Goal: Understand process/instructions: Learn how to perform a task or action

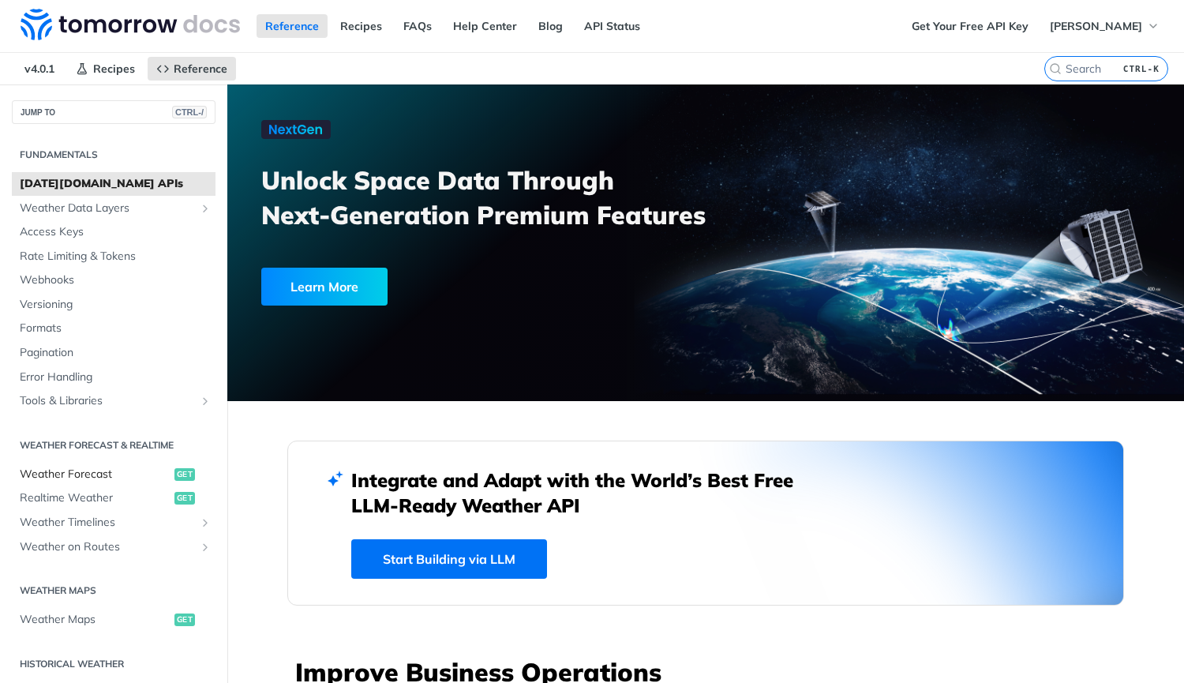
click at [87, 468] on span "Weather Forecast" at bounding box center [95, 474] width 151 height 16
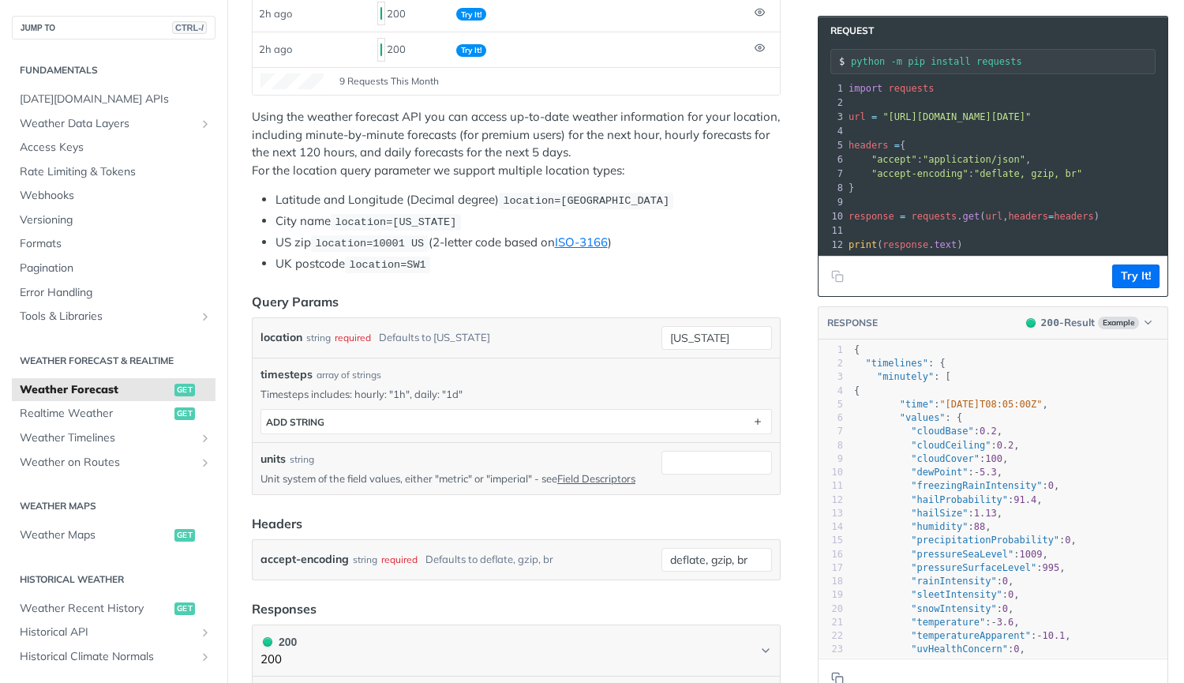
scroll to position [302, 0]
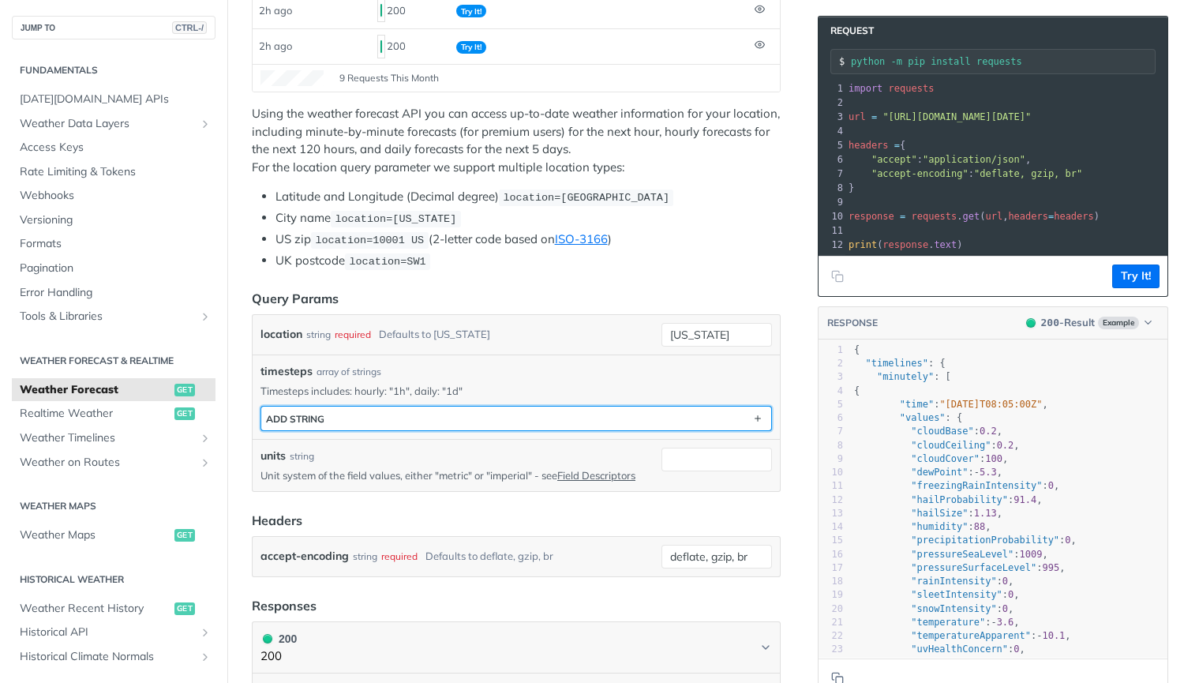
click at [365, 412] on button "ADD string" at bounding box center [516, 418] width 510 height 24
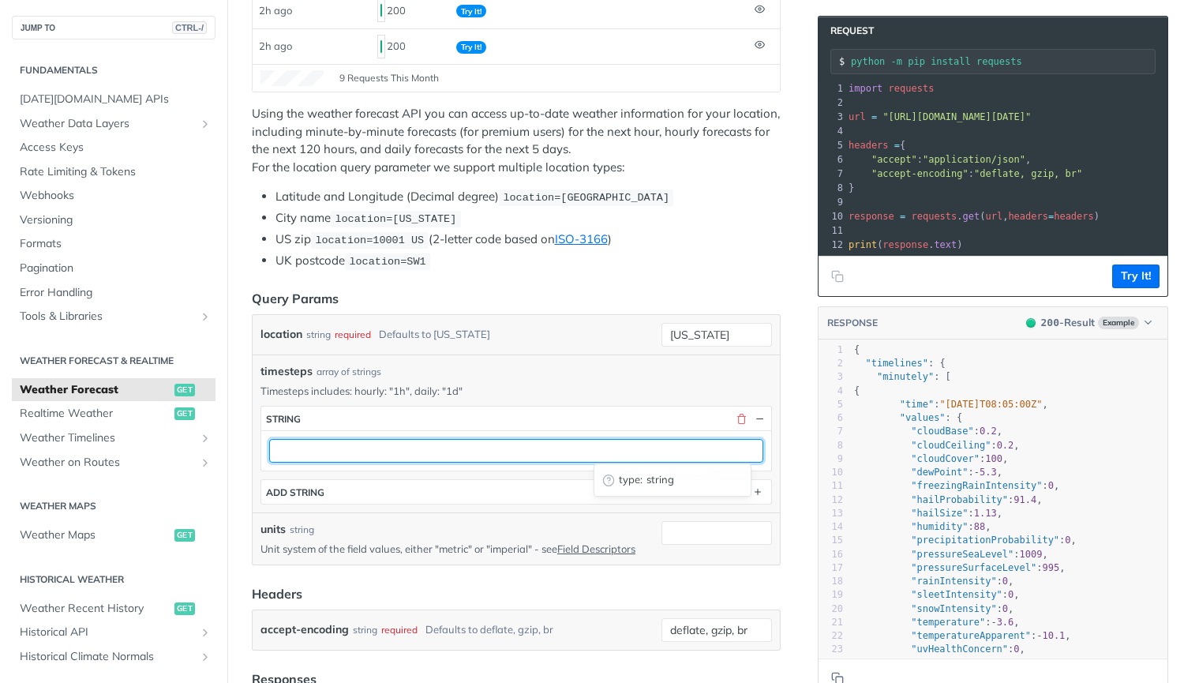
click at [316, 454] on input "text" at bounding box center [516, 451] width 494 height 24
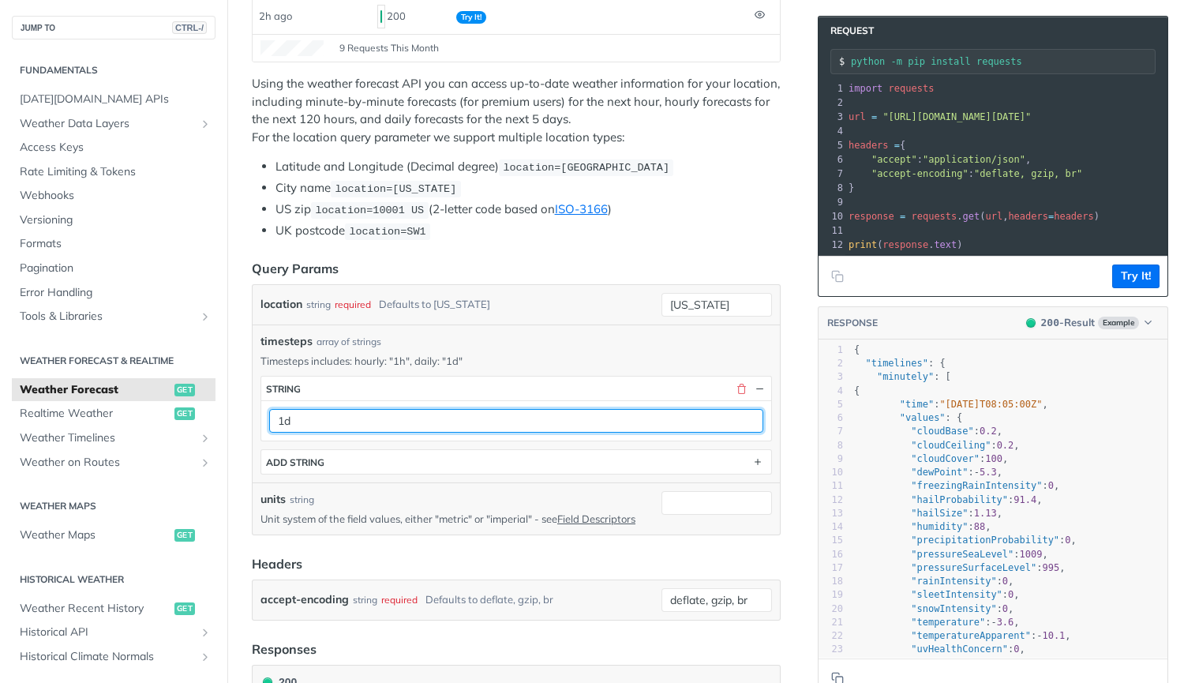
scroll to position [335, 0]
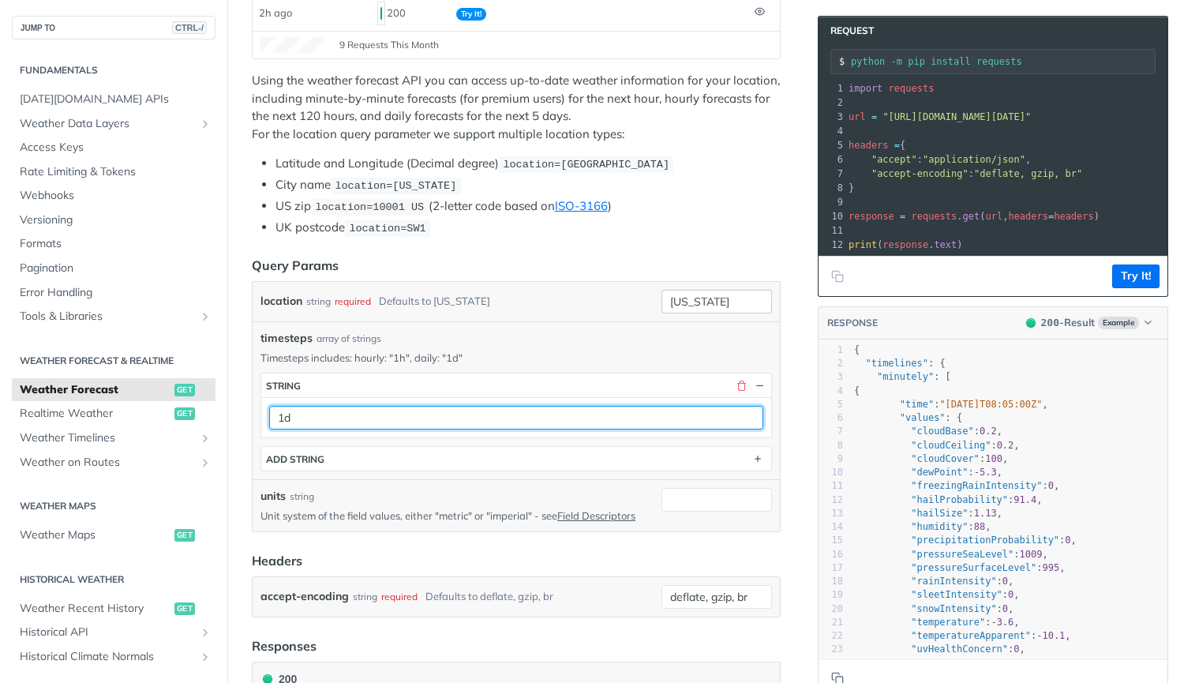
type input "1d"
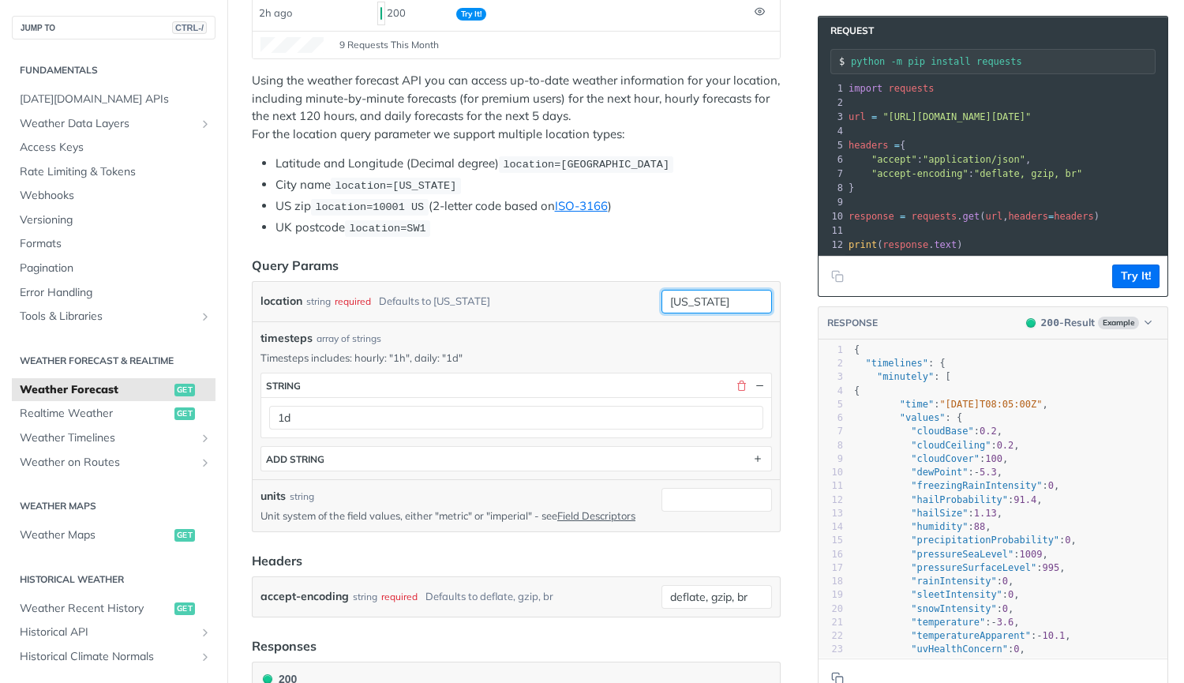
click at [693, 298] on input "[US_STATE]" at bounding box center [716, 302] width 110 height 24
paste input "[DATE]T00:00:00Z"
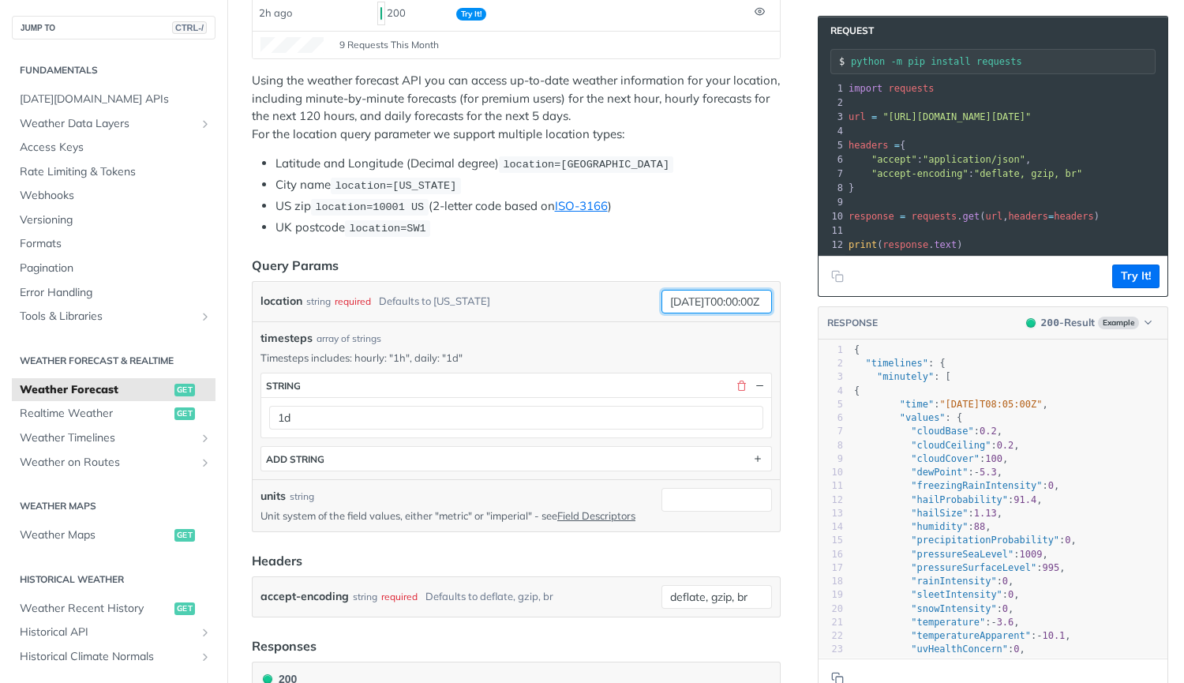
type input "[US_STATE]"
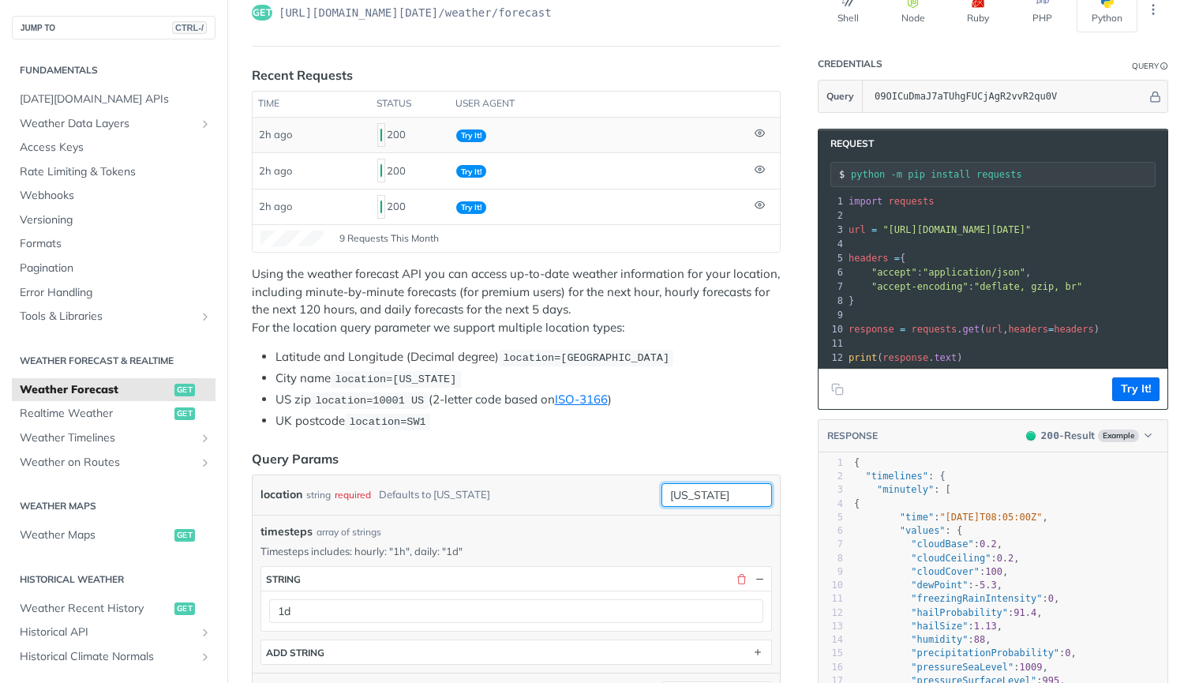
scroll to position [140, 0]
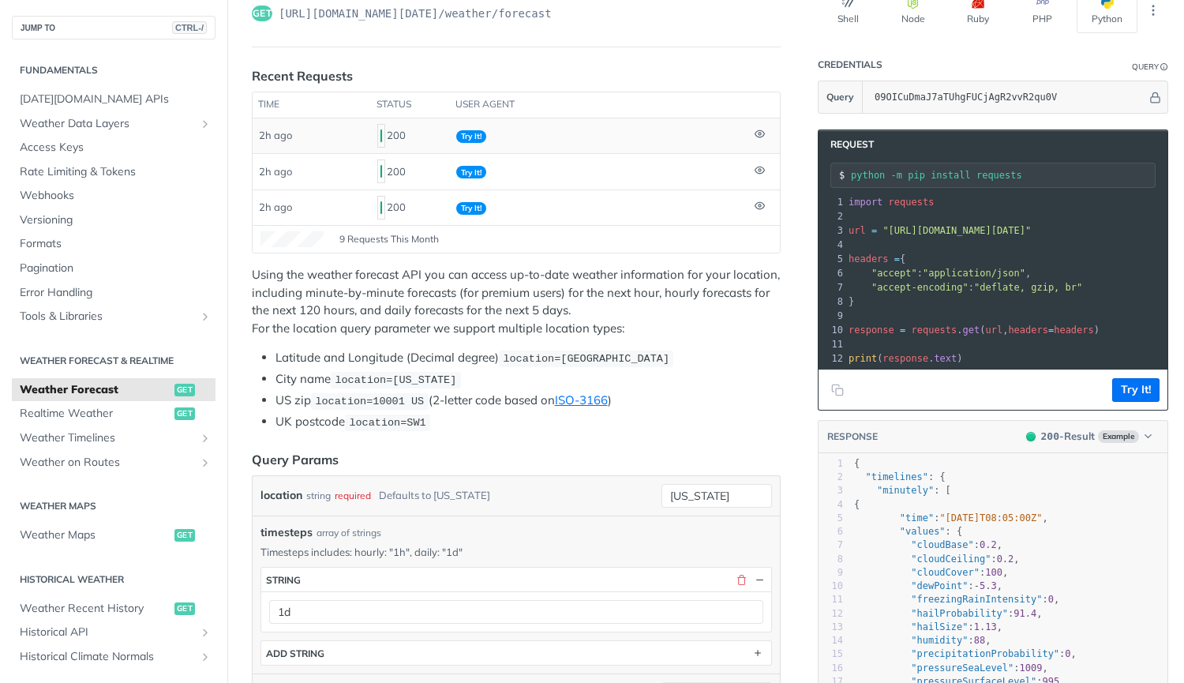
click at [472, 135] on span "Try It!" at bounding box center [471, 136] width 30 height 13
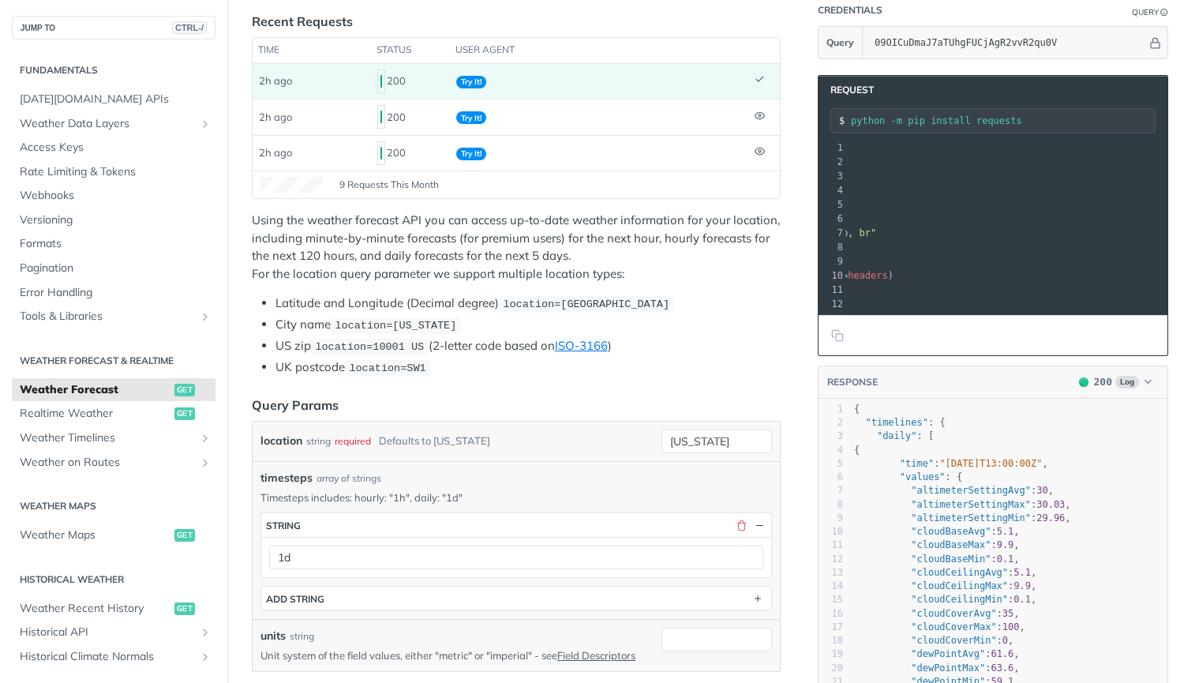
scroll to position [0, 208]
click at [468, 151] on span "Try It!" at bounding box center [471, 154] width 30 height 13
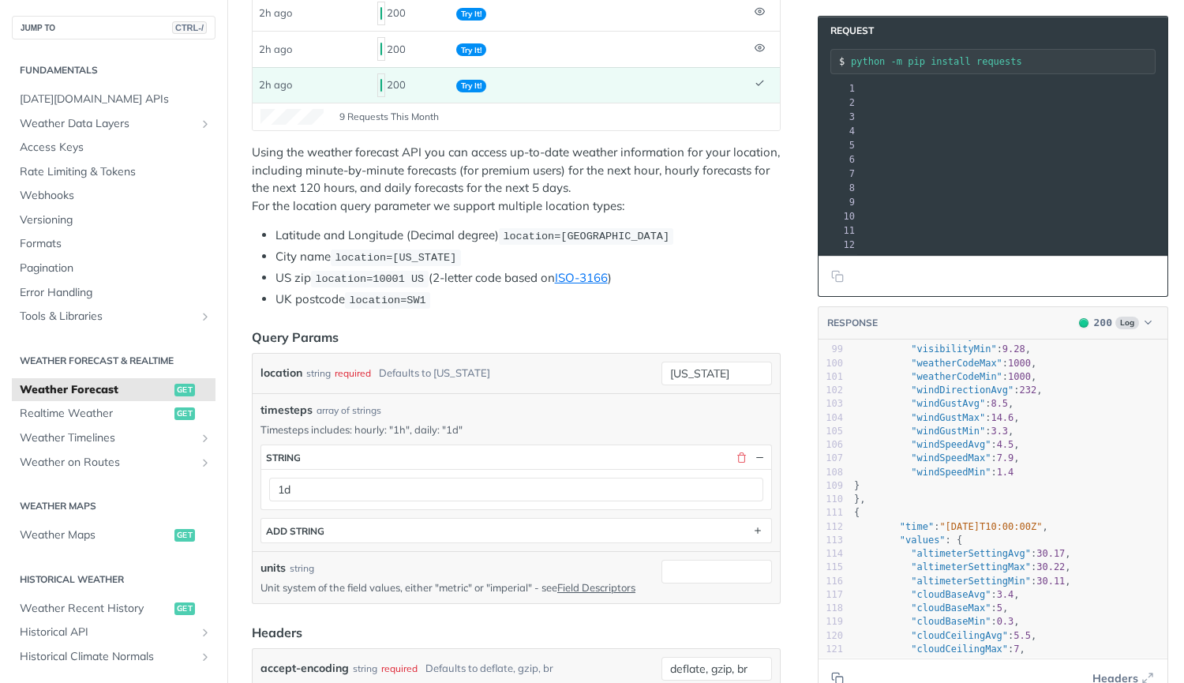
scroll to position [1380, 0]
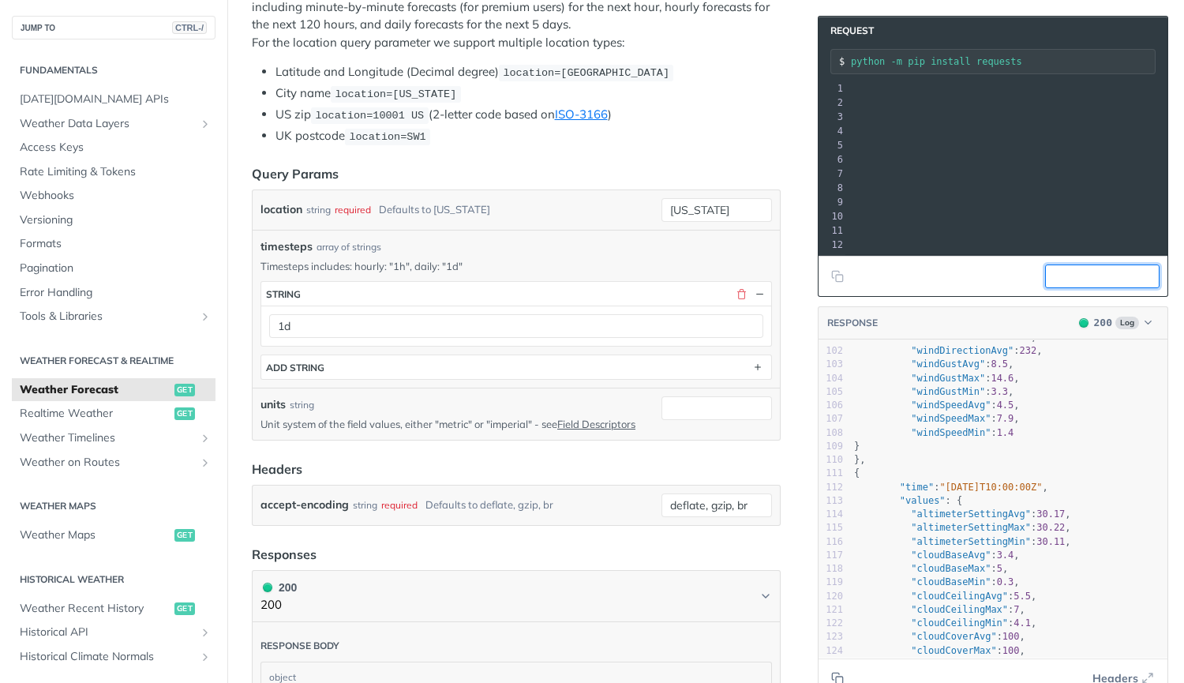
click at [1056, 285] on button "Replay Request" at bounding box center [1102, 276] width 114 height 24
click at [1066, 284] on span "Replay Request" at bounding box center [1108, 276] width 84 height 17
